Goal: Information Seeking & Learning: Learn about a topic

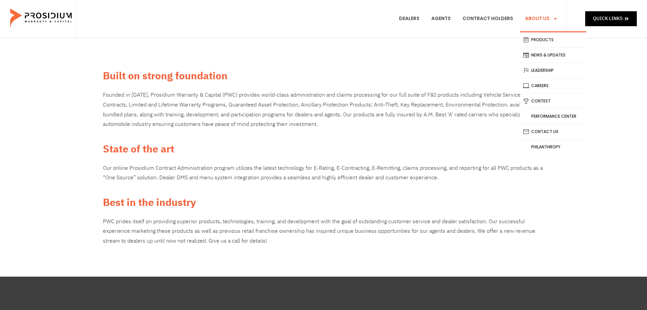
click at [537, 15] on link "About Us" at bounding box center [541, 18] width 43 height 25
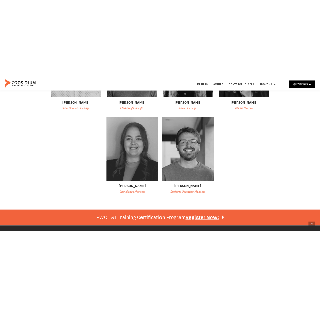
scroll to position [272, 0]
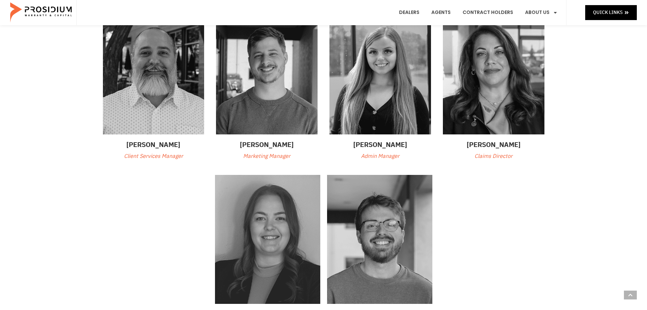
drag, startPoint x: 410, startPoint y: 79, endPoint x: 408, endPoint y: 91, distance: 12.1
click at [410, 79] on img at bounding box center [381, 72] width 102 height 124
click at [380, 159] on p "Admin Manager" at bounding box center [381, 156] width 102 height 10
click at [385, 144] on h3 "Katie Raap" at bounding box center [381, 144] width 102 height 10
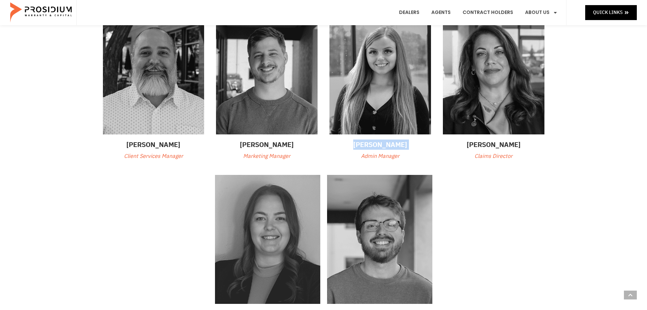
click at [385, 144] on h3 "Katie Raap" at bounding box center [381, 144] width 102 height 10
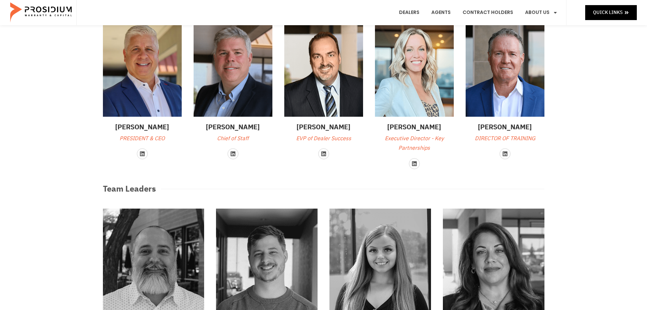
scroll to position [0, 0]
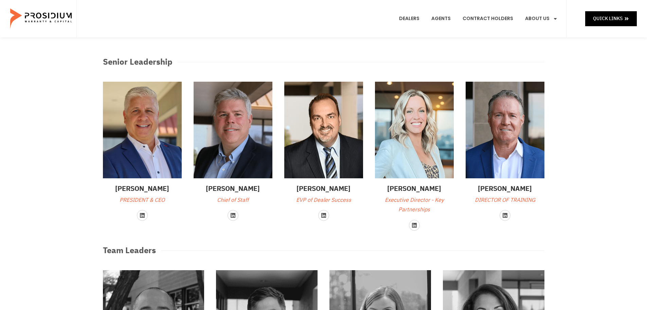
click at [34, 17] on img at bounding box center [41, 19] width 63 height 34
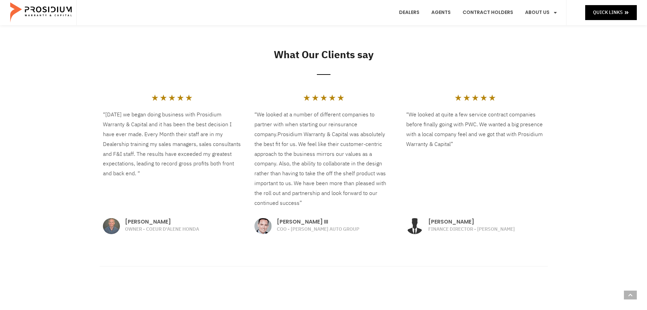
scroll to position [782, 0]
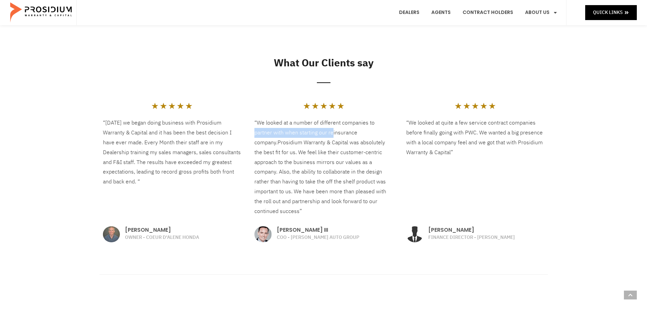
drag, startPoint x: 255, startPoint y: 135, endPoint x: 332, endPoint y: 137, distance: 77.5
click at [332, 137] on p "“We looked at a number of different companies to partner with when starting our…" at bounding box center [324, 167] width 138 height 98
click at [212, 83] on div at bounding box center [324, 82] width 442 height 11
